Goal: Navigation & Orientation: Find specific page/section

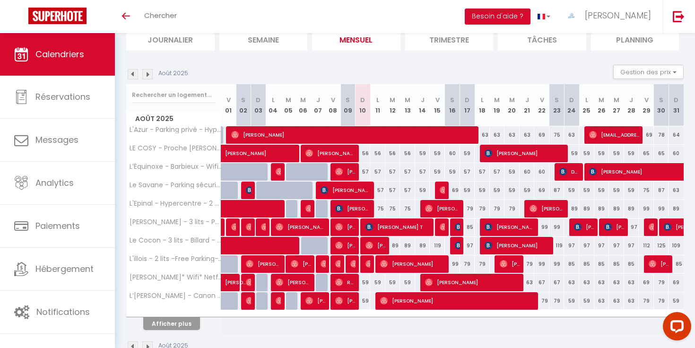
scroll to position [79, 0]
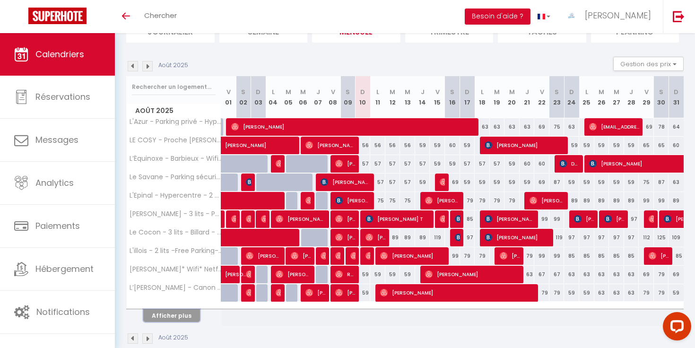
click at [183, 318] on button "Afficher plus" at bounding box center [171, 315] width 57 height 13
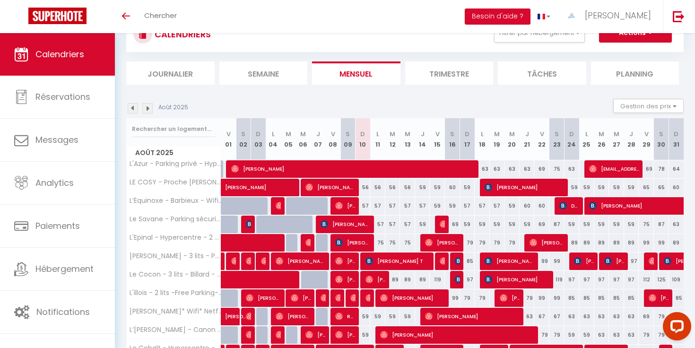
scroll to position [38, 0]
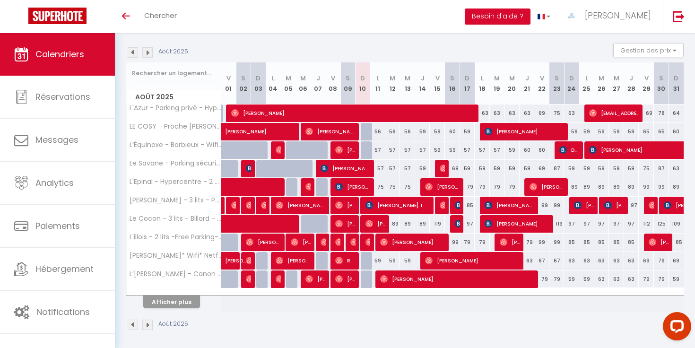
scroll to position [96, 0]
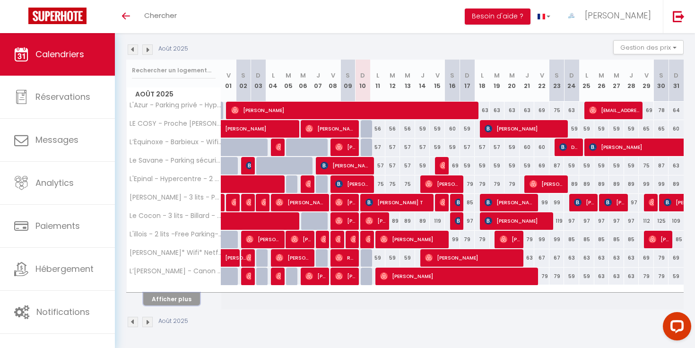
click at [188, 298] on button "Afficher plus" at bounding box center [171, 299] width 57 height 13
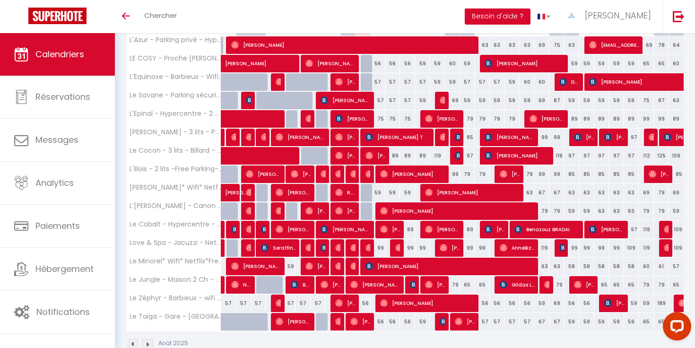
scroll to position [162, 0]
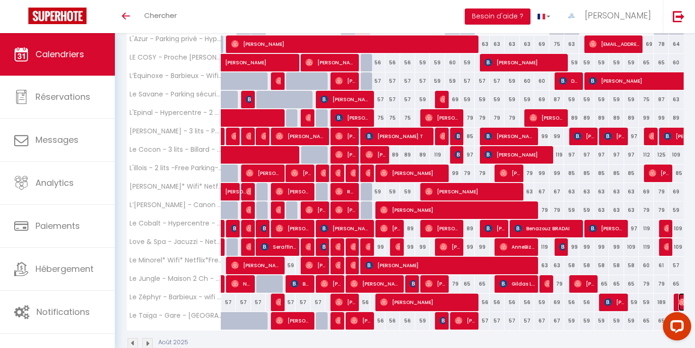
click at [682, 302] on img at bounding box center [683, 302] width 8 height 8
select select "OK"
select select "0"
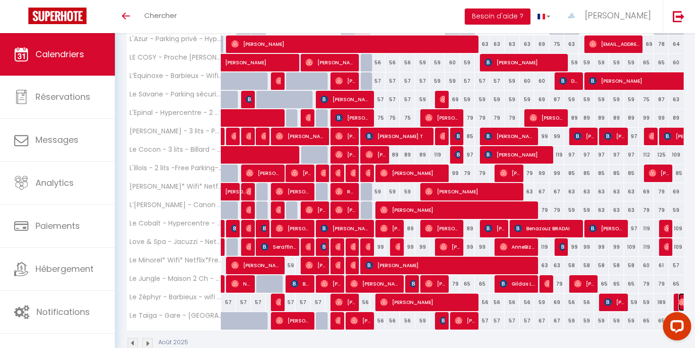
select select "1"
select select
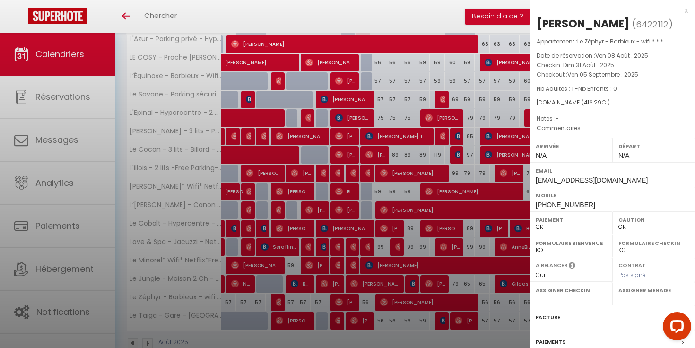
select select "41324"
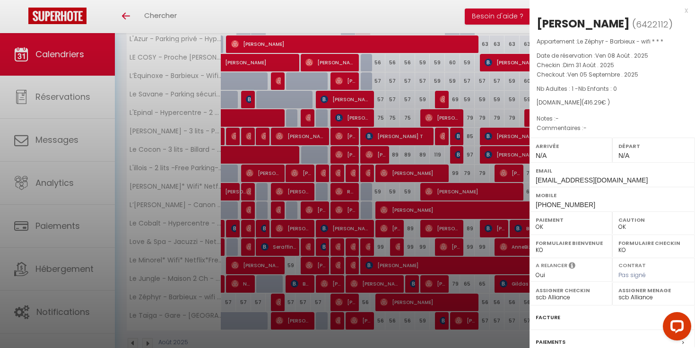
click at [683, 9] on div "x" at bounding box center [609, 10] width 158 height 11
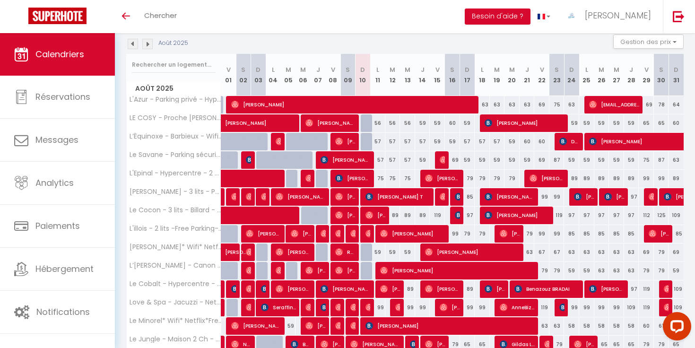
scroll to position [102, 0]
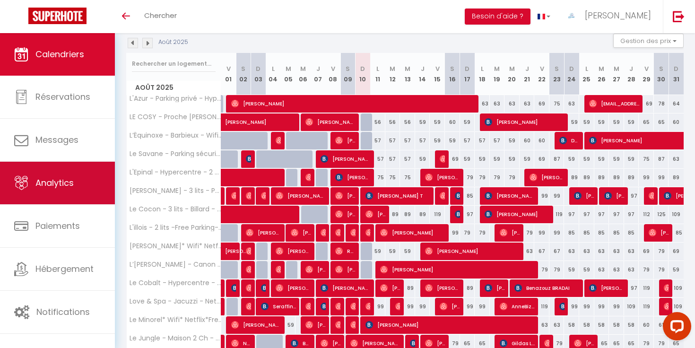
click at [68, 189] on span "Analytics" at bounding box center [54, 183] width 38 height 12
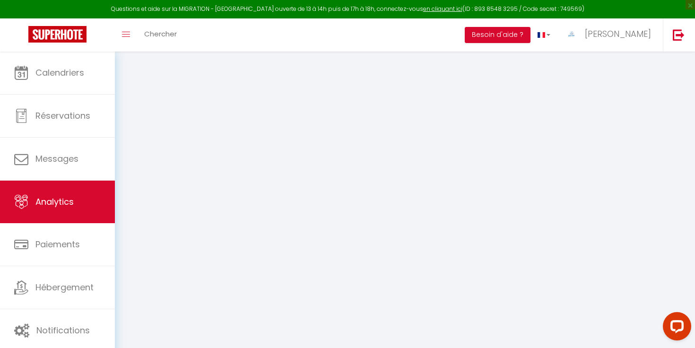
select select "2025"
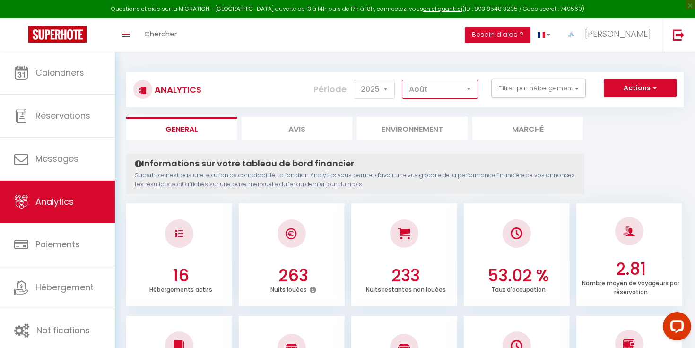
click at [436, 82] on select "Janvier Février Mars Avril Mai Juin Juillet Août Septembre Octobre Novembre Déc…" at bounding box center [440, 89] width 76 height 19
select select "7"
